Goal: Task Accomplishment & Management: Manage account settings

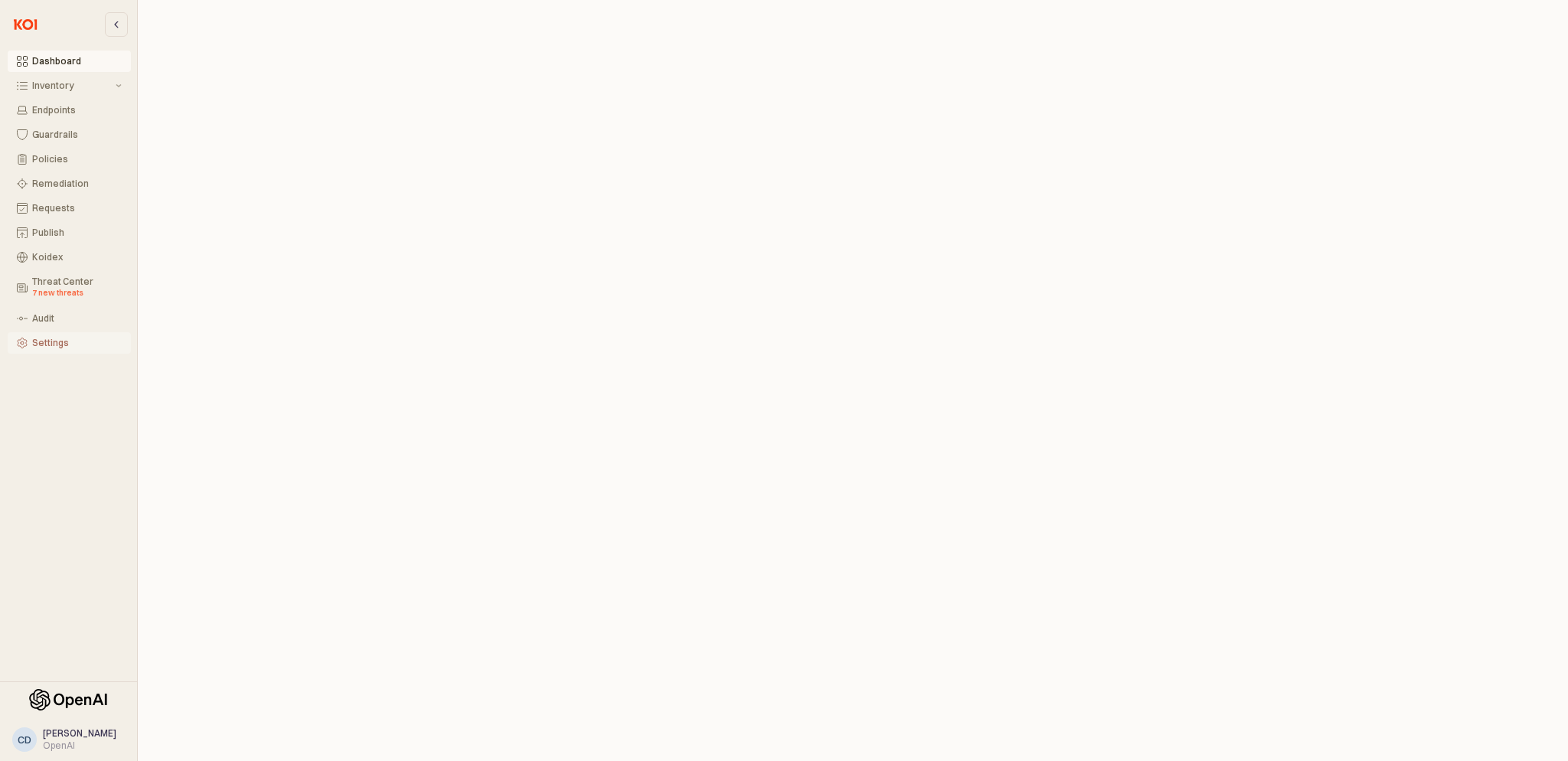
click at [49, 342] on div "Settings" at bounding box center [77, 343] width 90 height 11
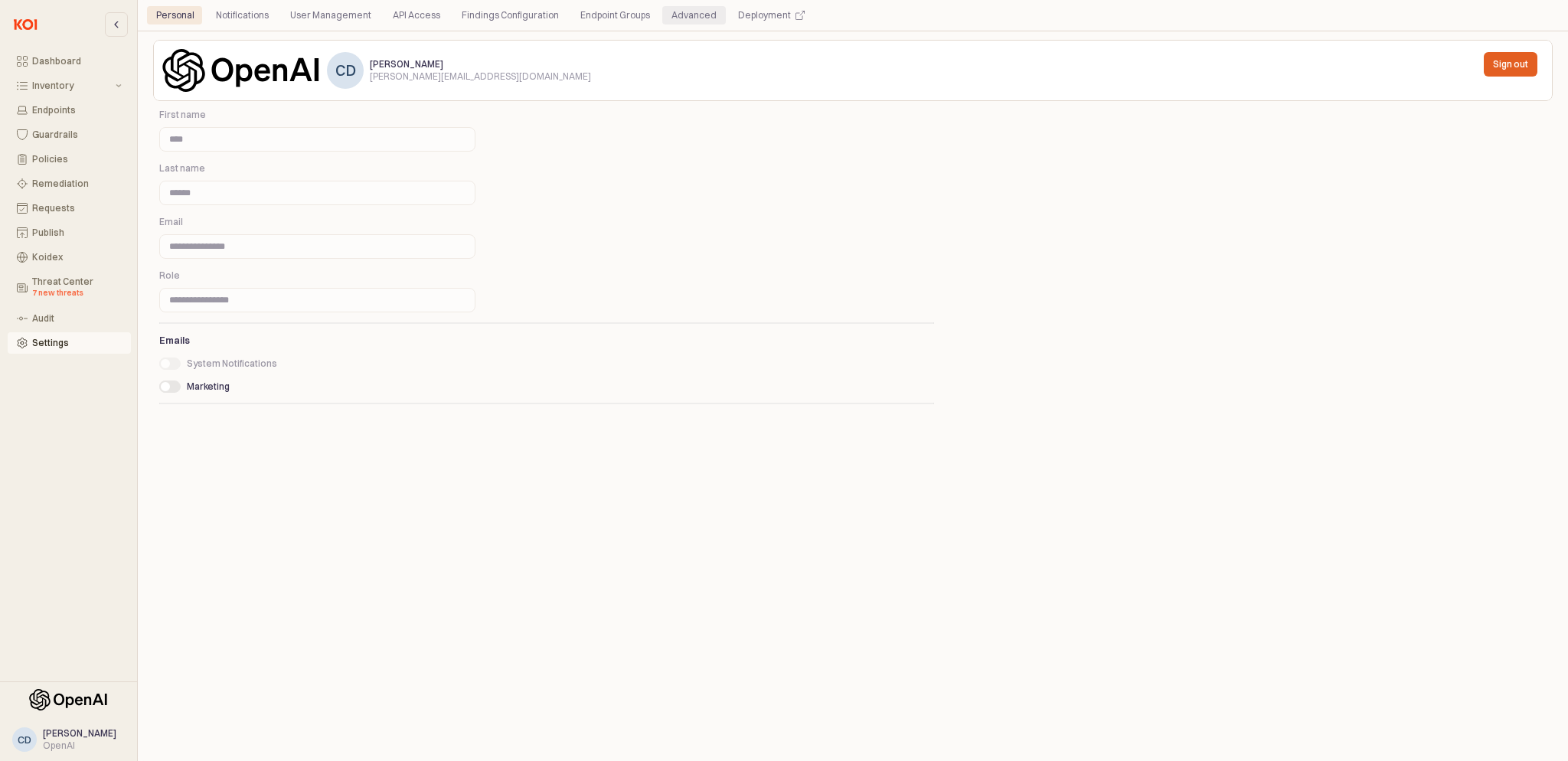
click at [682, 15] on div "Advanced" at bounding box center [694, 15] width 45 height 18
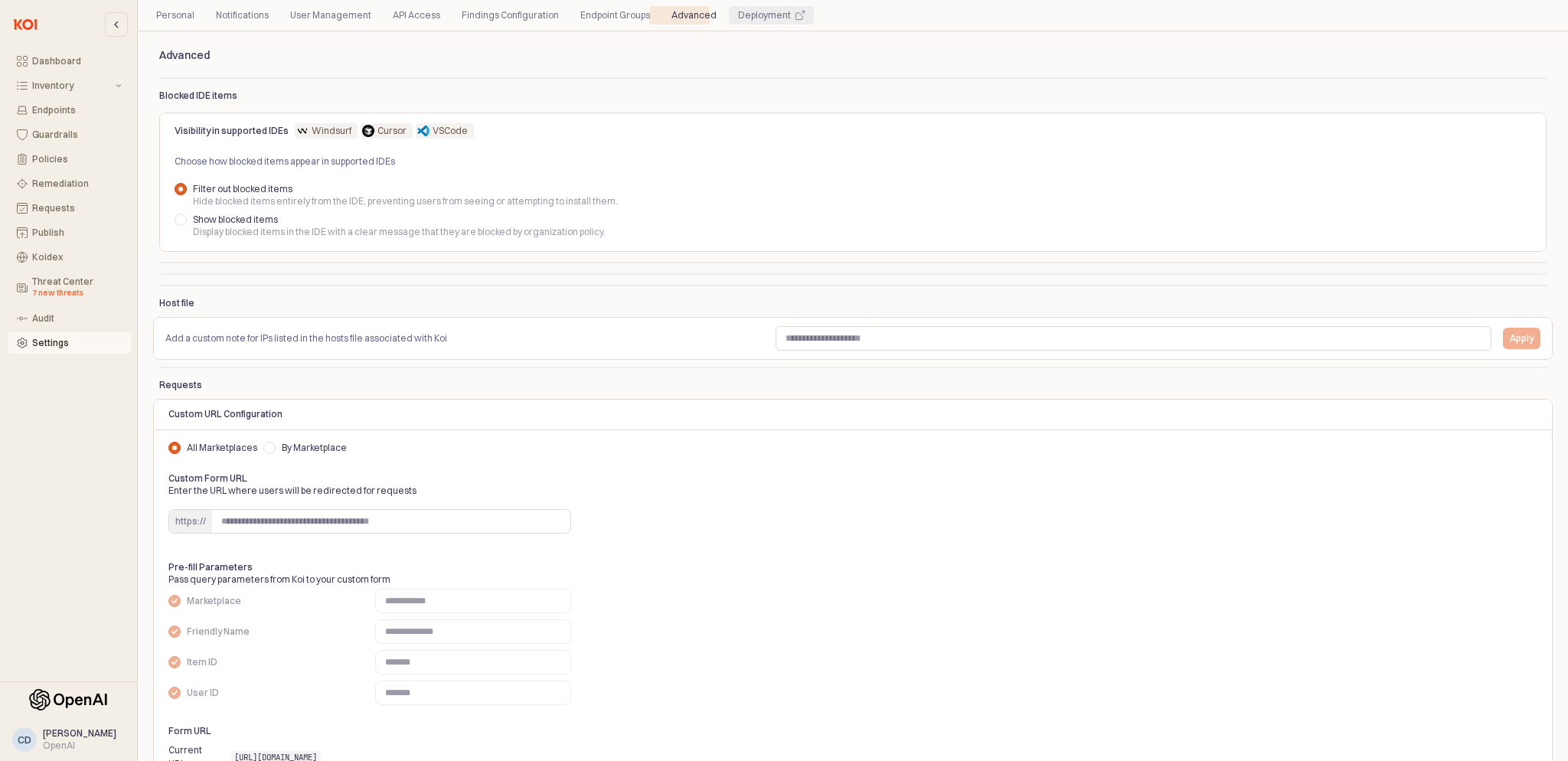
click at [746, 16] on div "Deployment" at bounding box center [764, 15] width 53 height 18
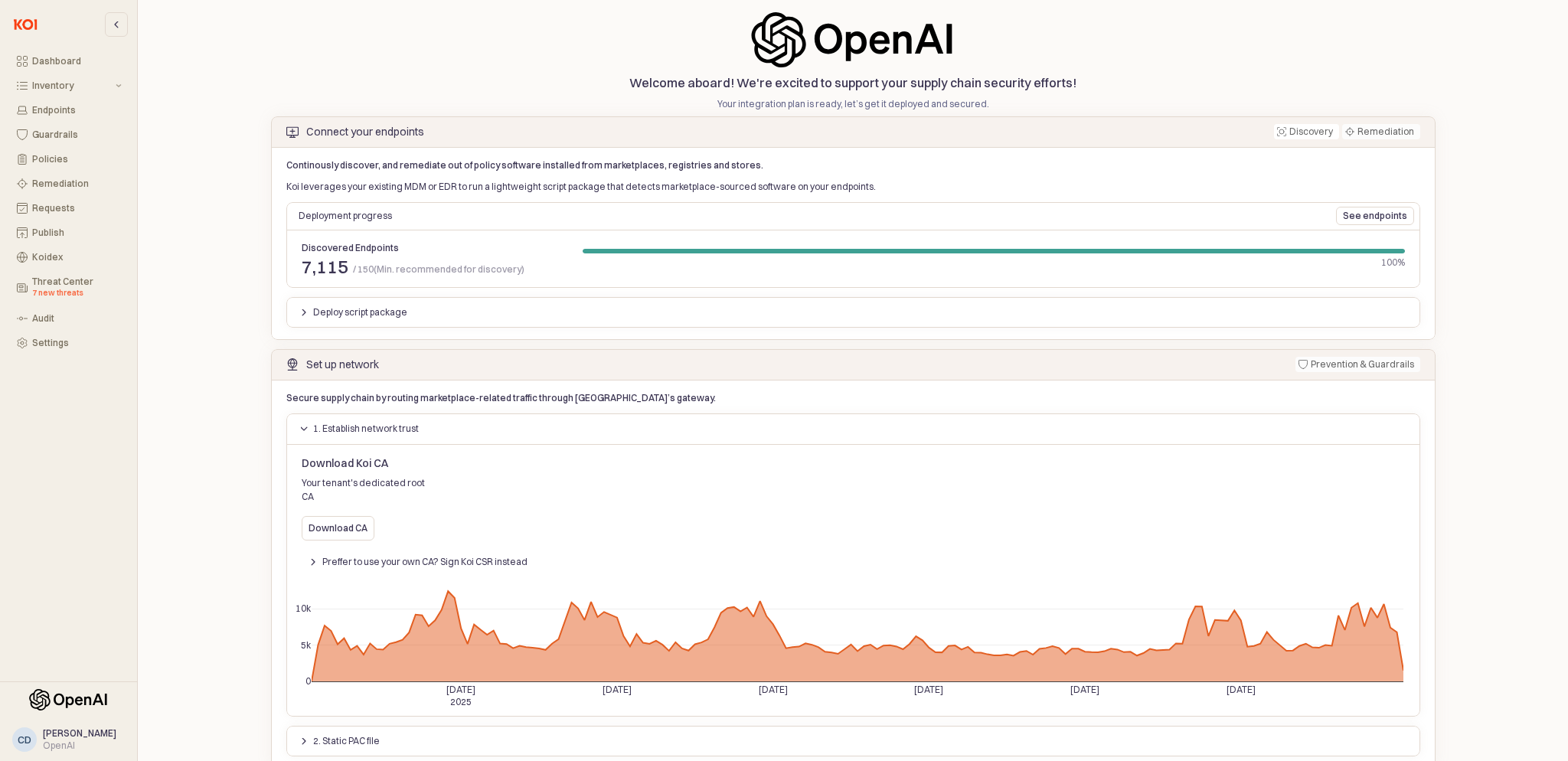
scroll to position [35, 0]
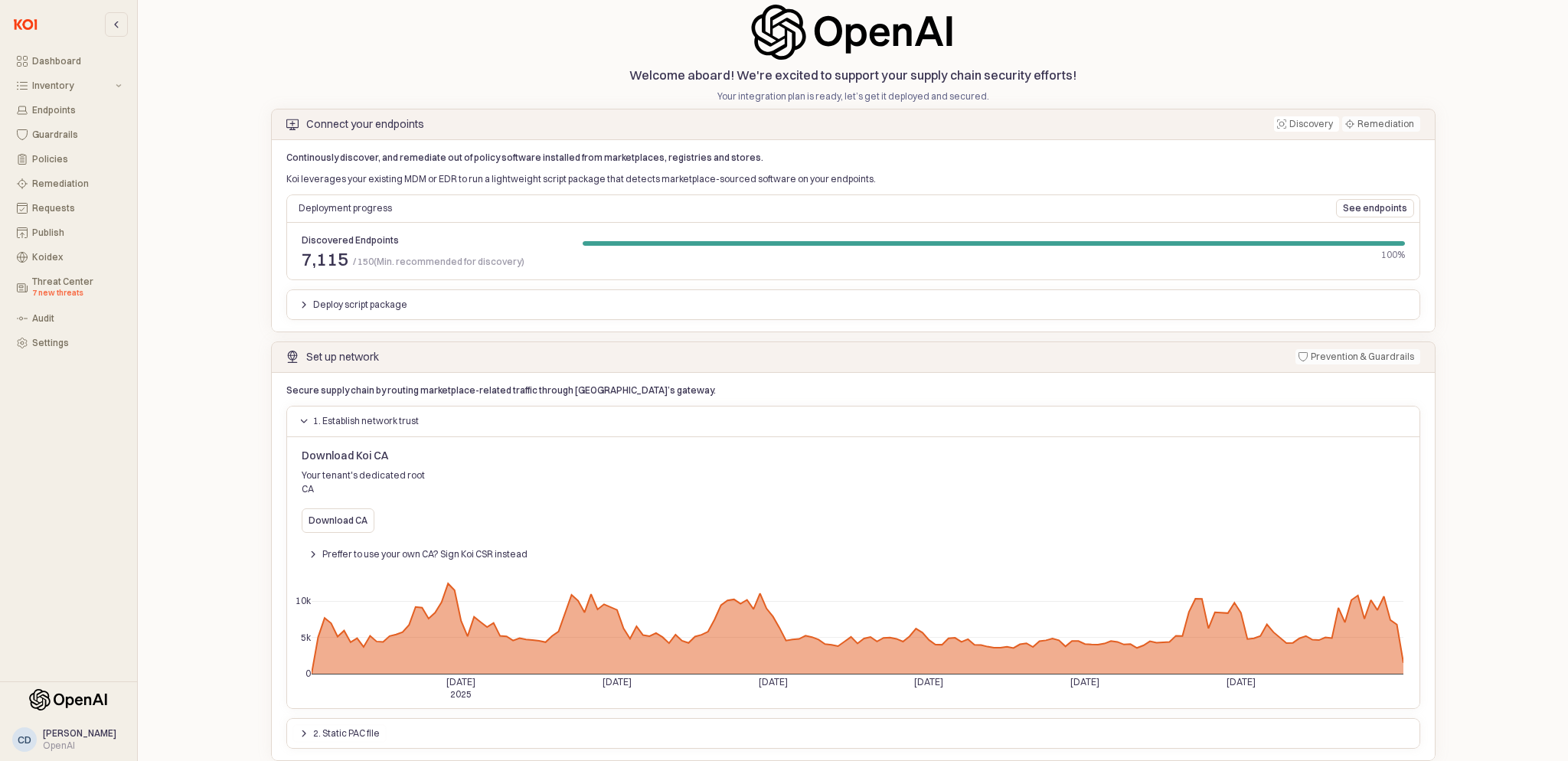
click at [296, 724] on button "2. Static PAC file" at bounding box center [340, 733] width 94 height 18
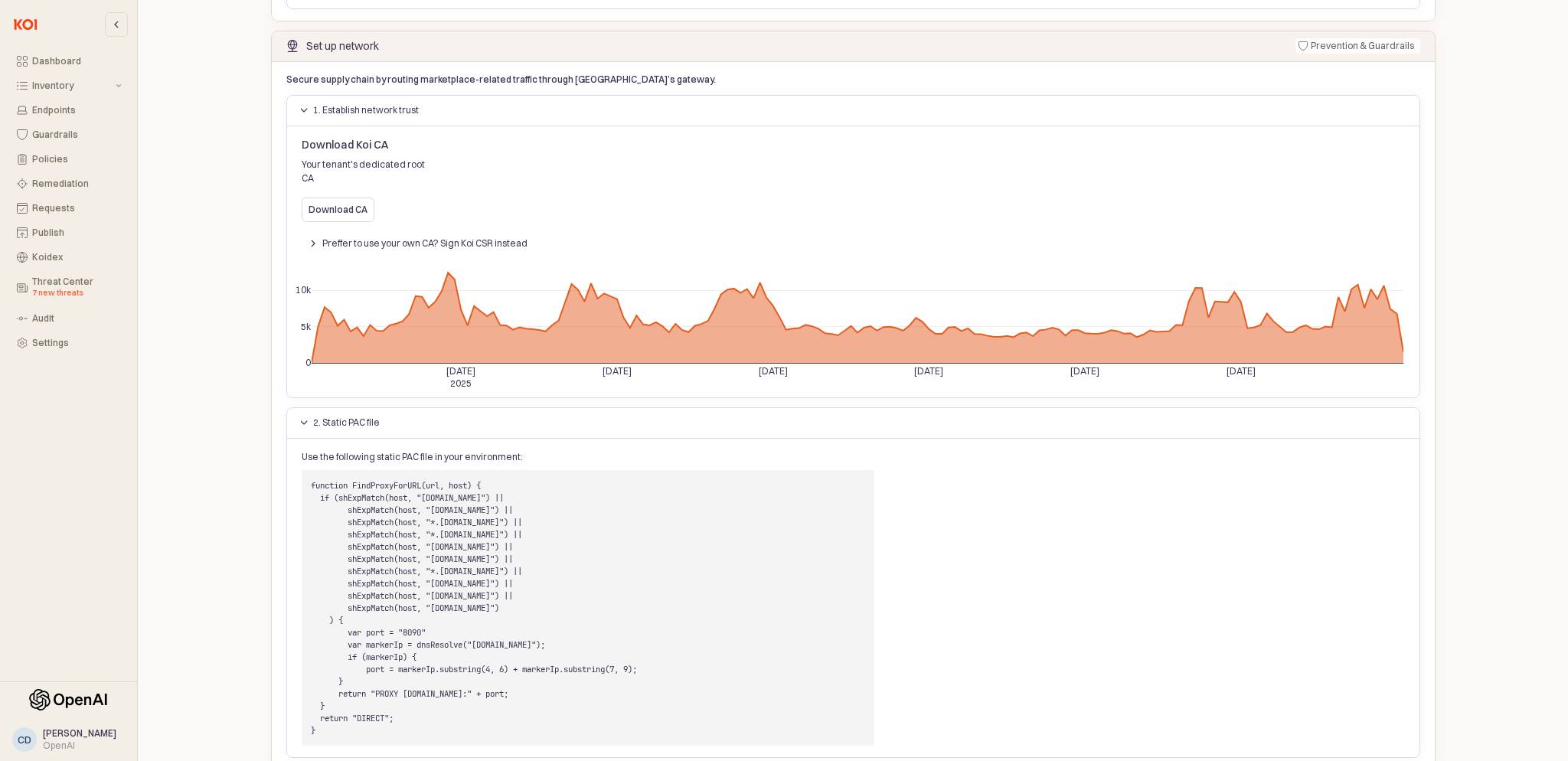
scroll to position [354, 0]
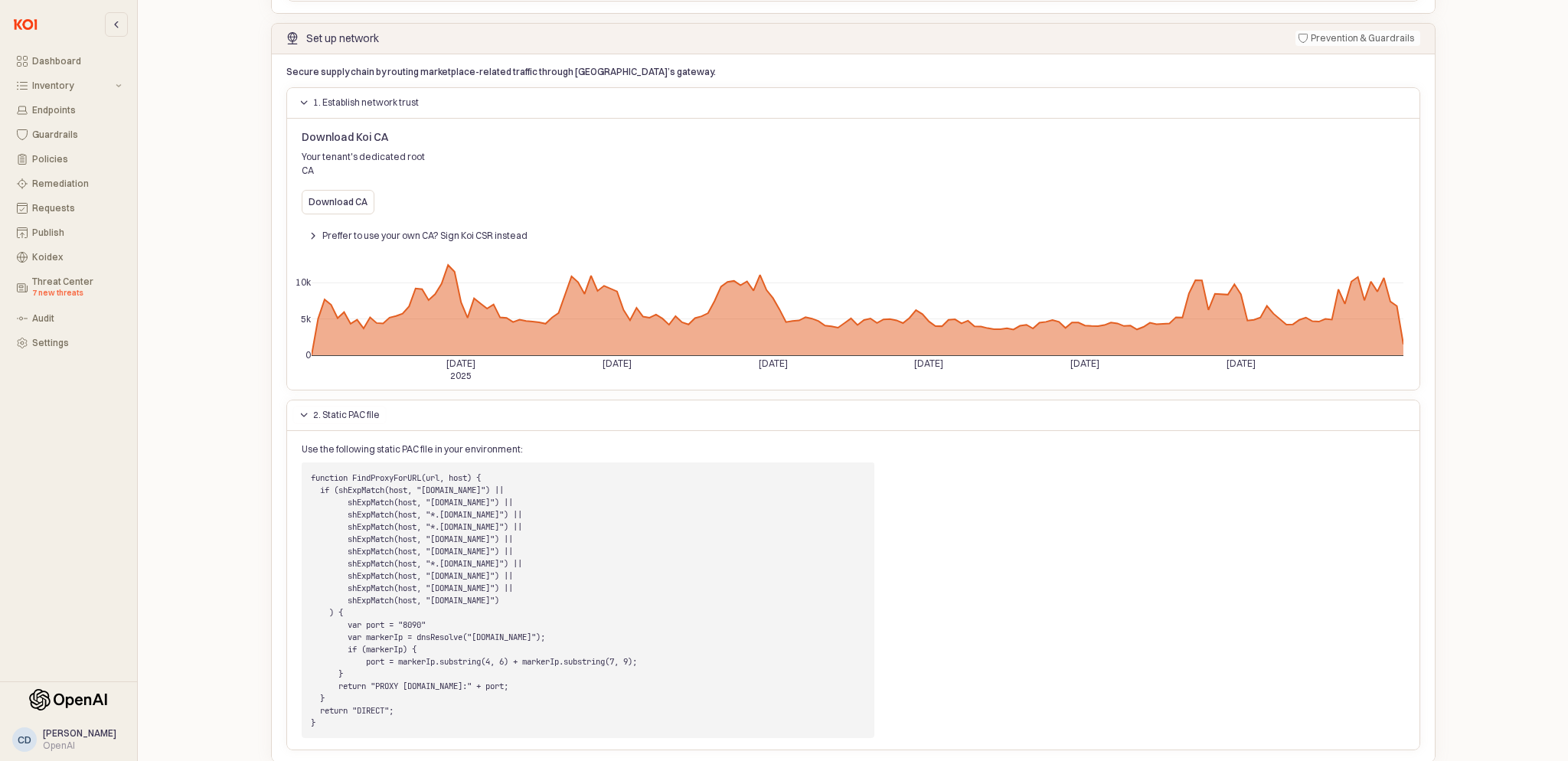
click at [346, 406] on button "2. Static PAC file" at bounding box center [340, 415] width 94 height 18
